Goal: Task Accomplishment & Management: Manage account settings

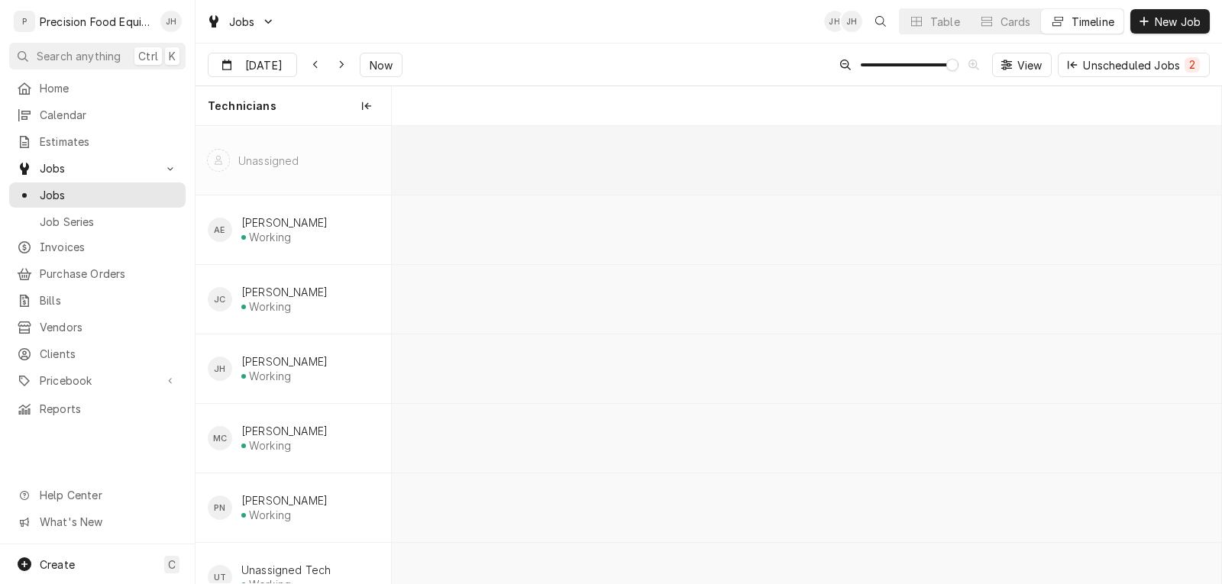
scroll to position [0, 16437]
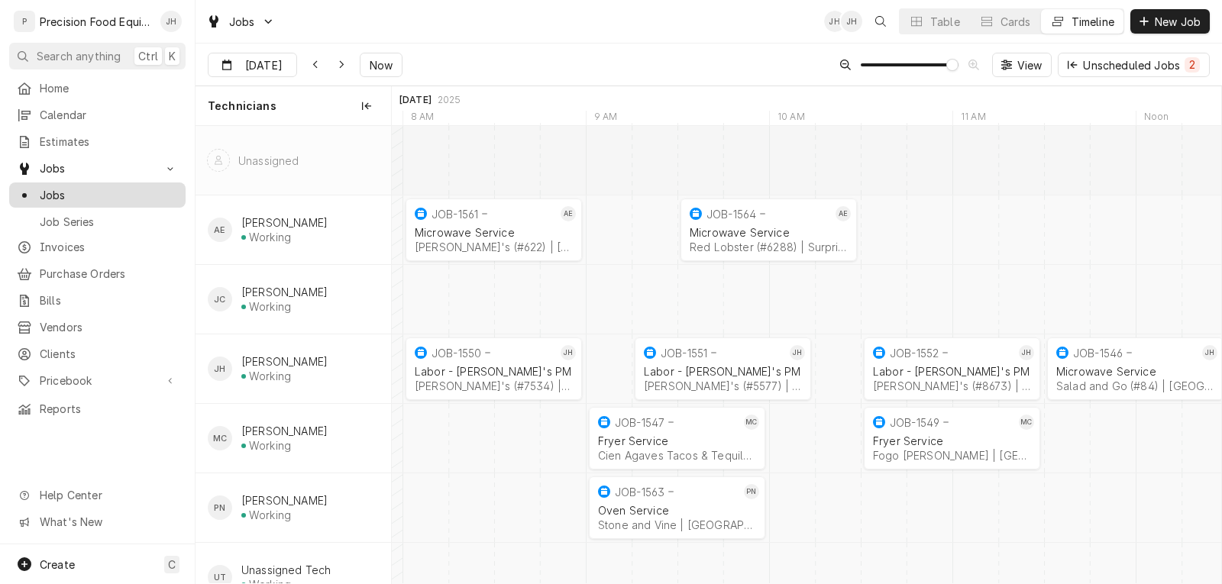
click at [65, 196] on span "Jobs" at bounding box center [109, 195] width 138 height 16
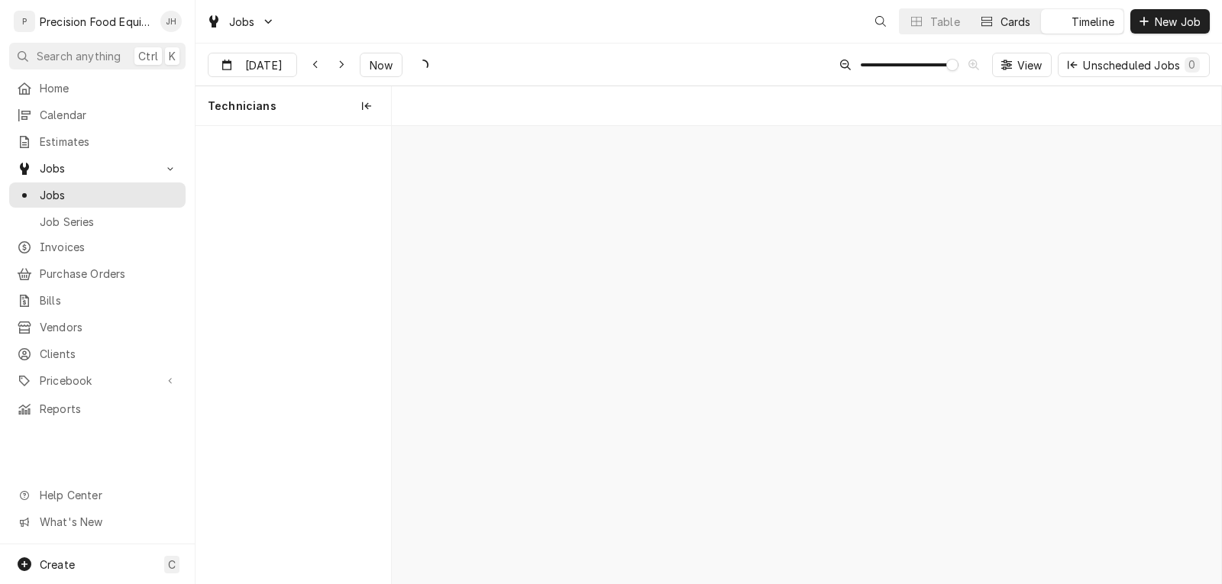
scroll to position [0, 16437]
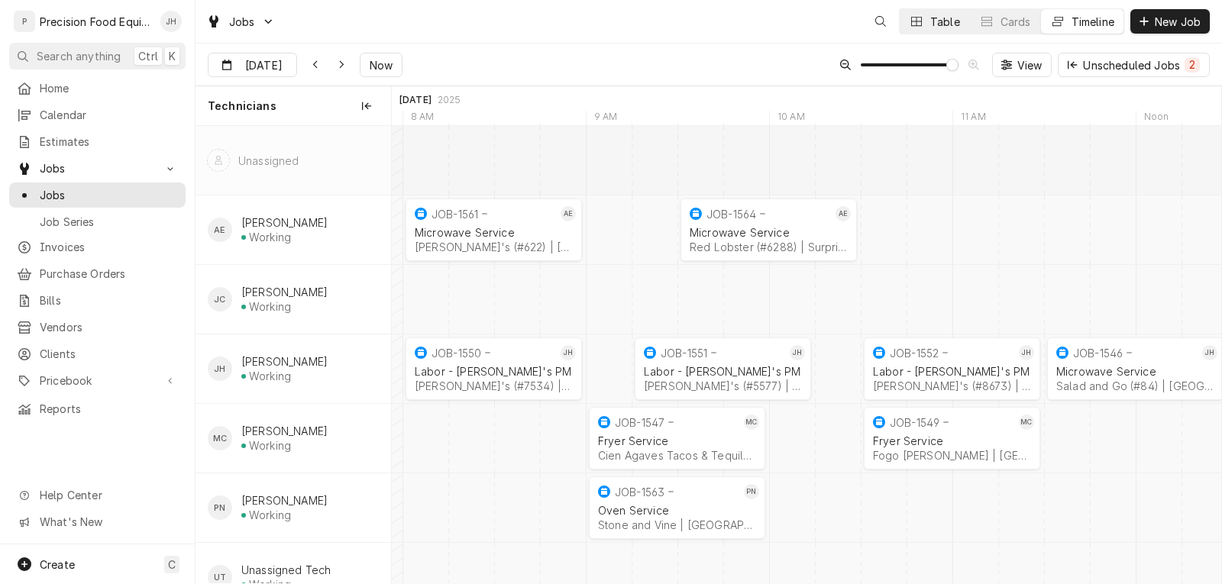
click at [938, 22] on div "Table" at bounding box center [945, 22] width 30 height 16
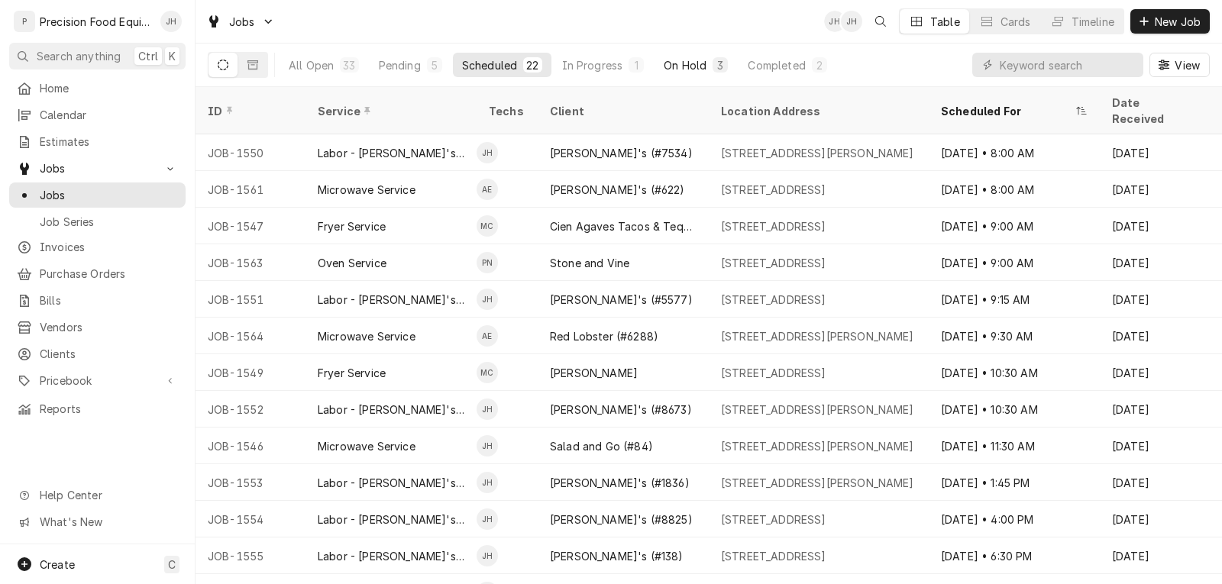
click at [680, 63] on div "On Hold" at bounding box center [685, 65] width 43 height 16
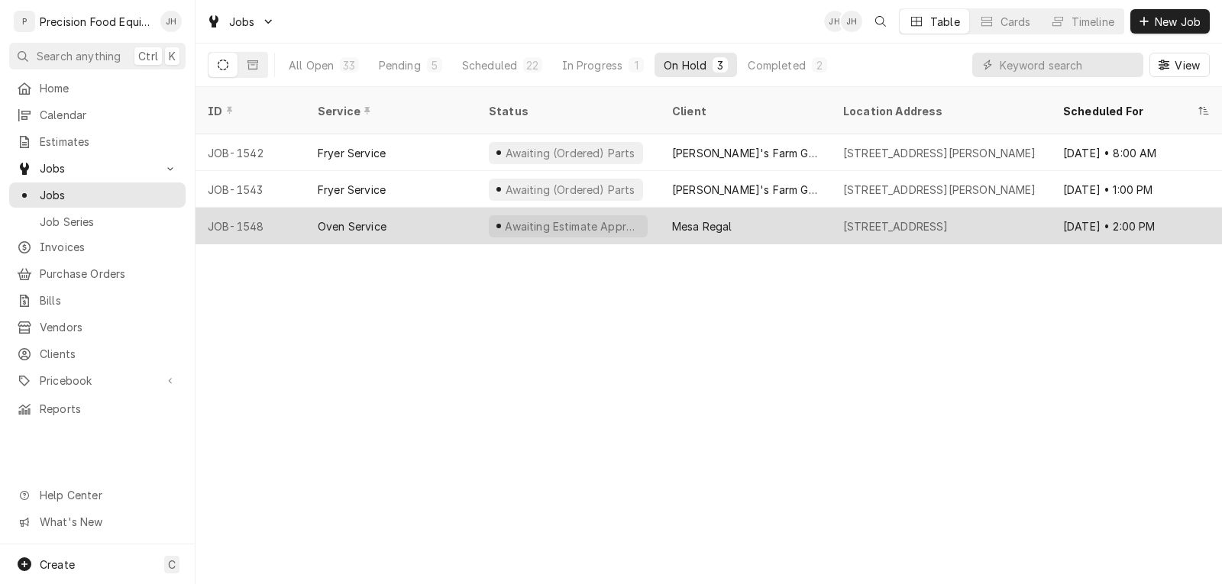
click at [439, 219] on div "Oven Service" at bounding box center [390, 226] width 171 height 37
